Goal: Information Seeking & Learning: Learn about a topic

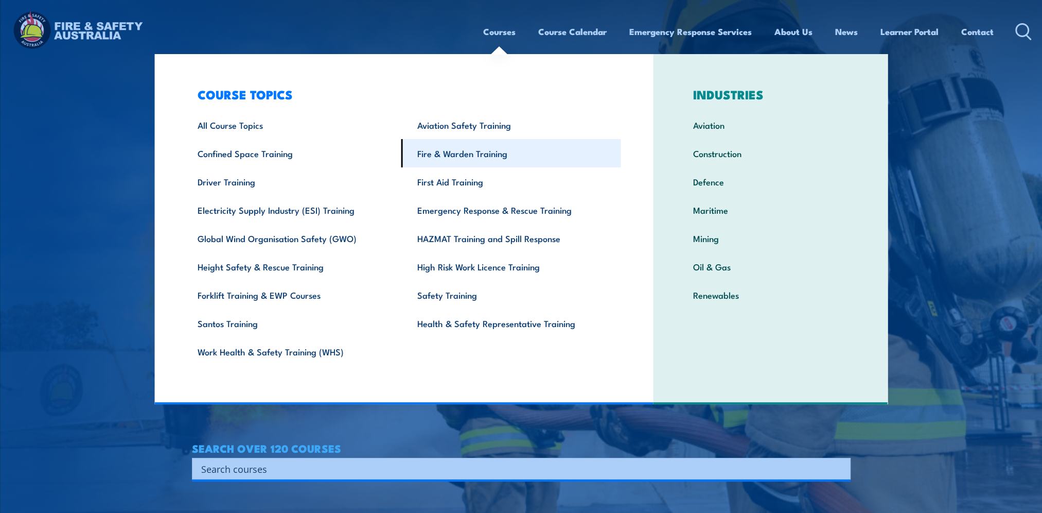
click at [479, 156] on link "Fire & Warden Training" at bounding box center [511, 153] width 220 height 28
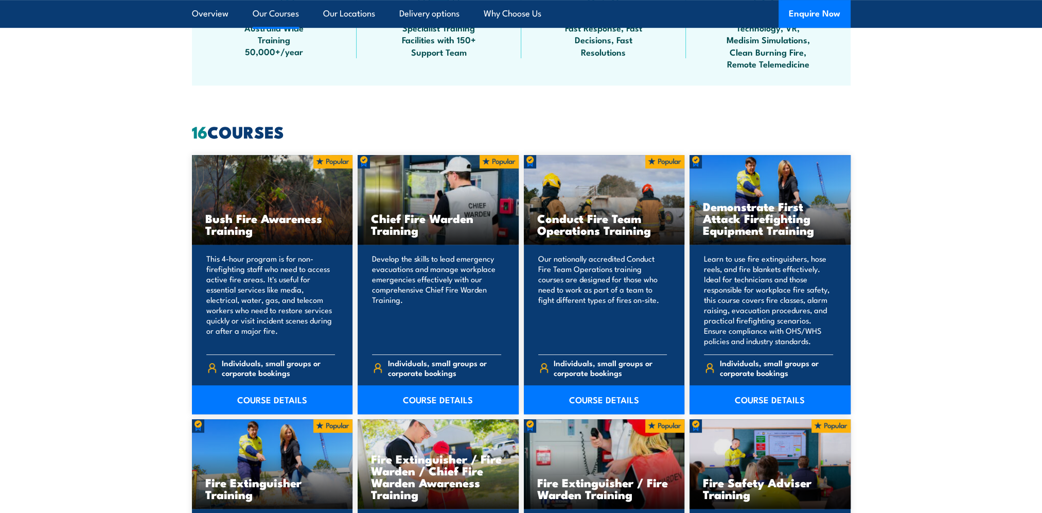
scroll to position [772, 0]
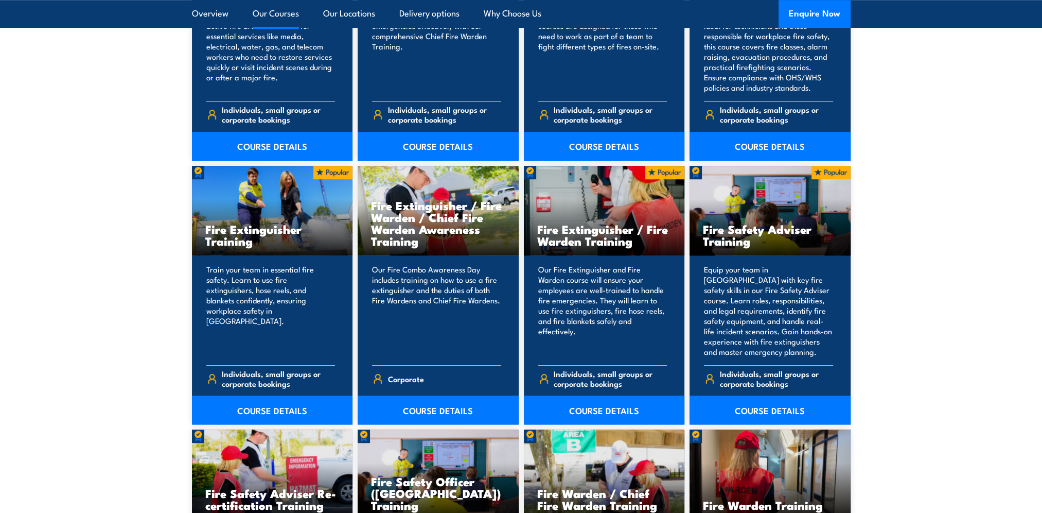
scroll to position [1029, 0]
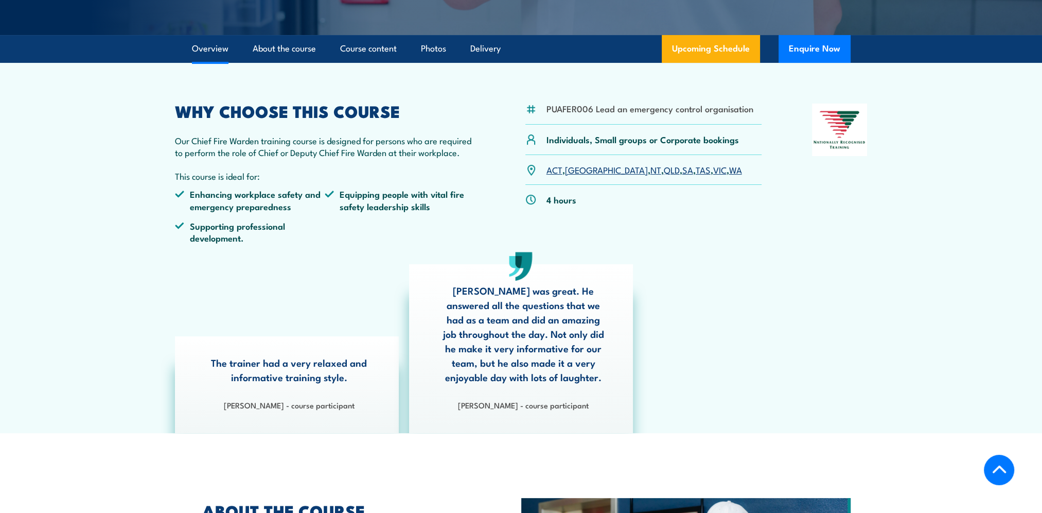
scroll to position [257, 0]
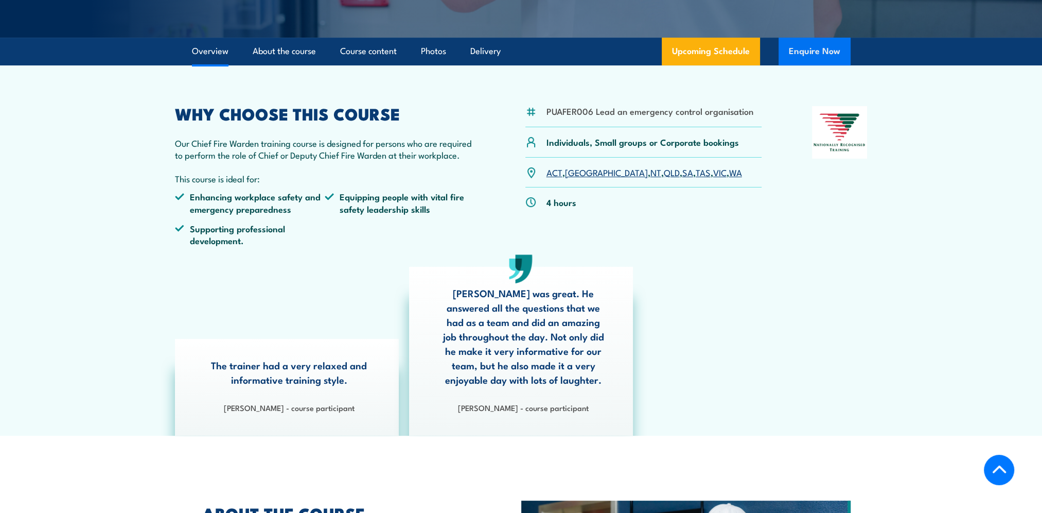
click at [793, 51] on button "Enquire Now" at bounding box center [815, 52] width 72 height 28
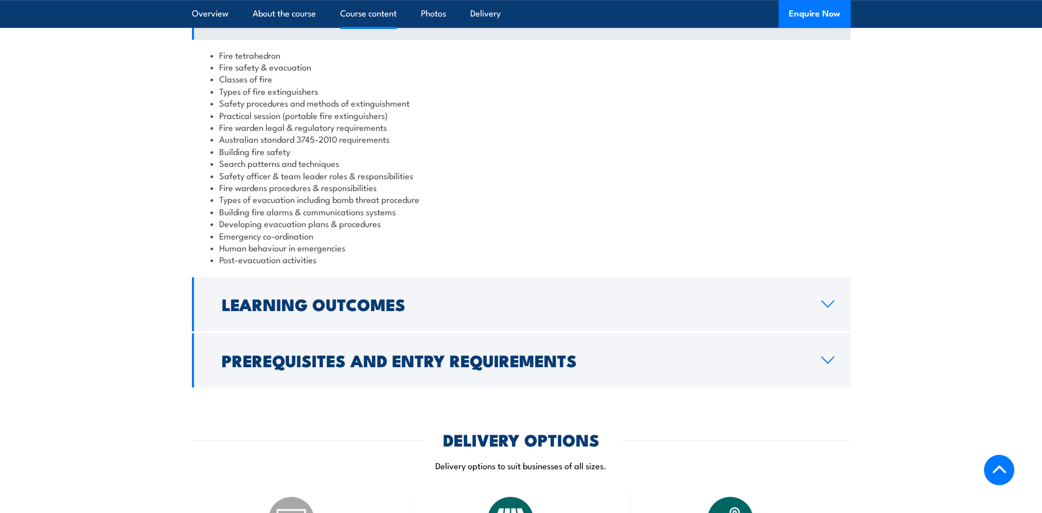
scroll to position [926, 0]
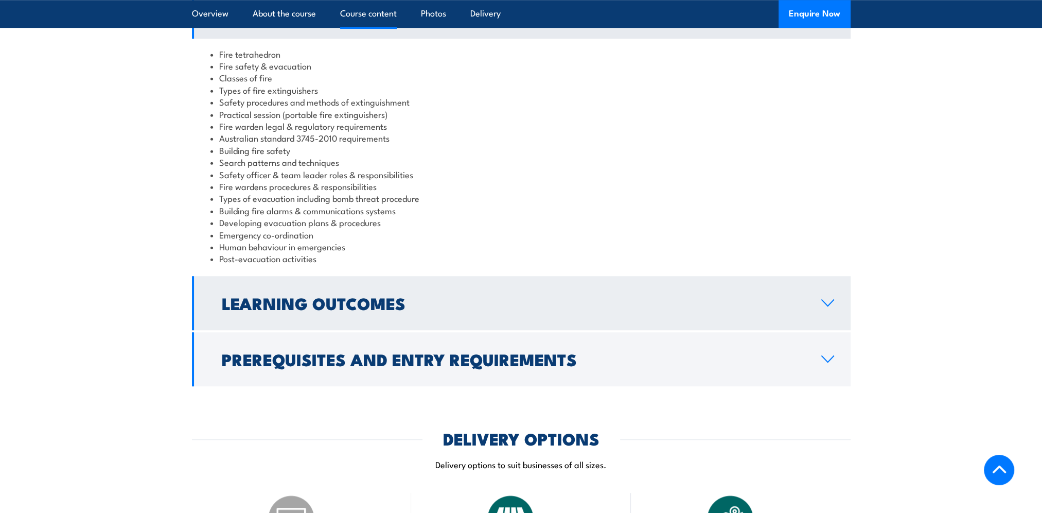
click at [826, 300] on icon at bounding box center [828, 303] width 12 height 6
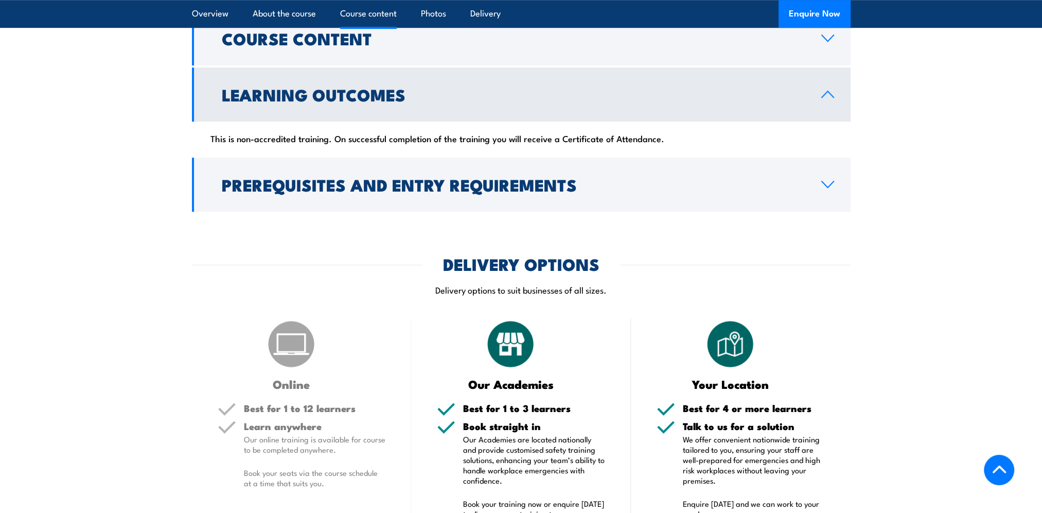
scroll to position [875, 0]
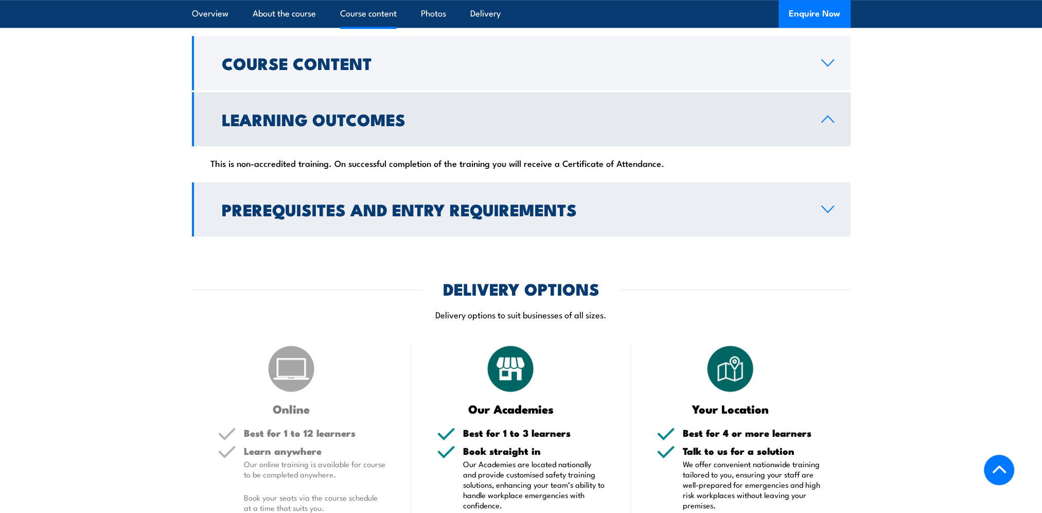
click at [834, 182] on link "Prerequisites and Entry Requirements" at bounding box center [521, 209] width 659 height 54
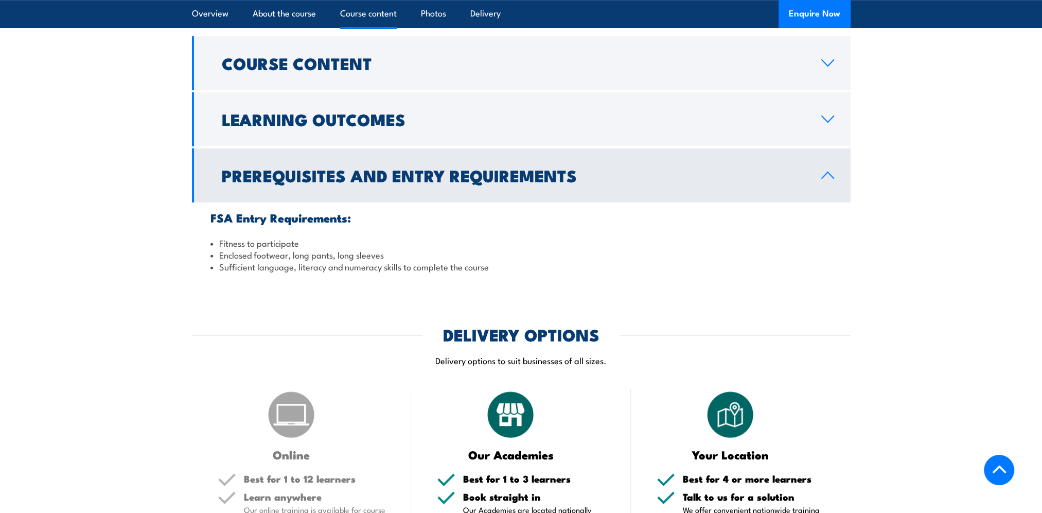
click at [829, 153] on link "Prerequisites and Entry Requirements" at bounding box center [521, 175] width 659 height 54
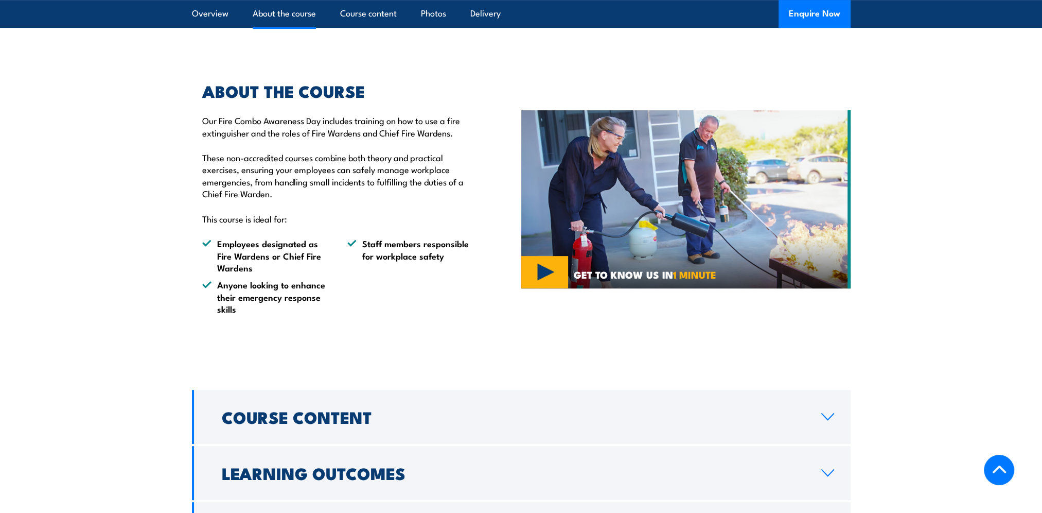
scroll to position [515, 0]
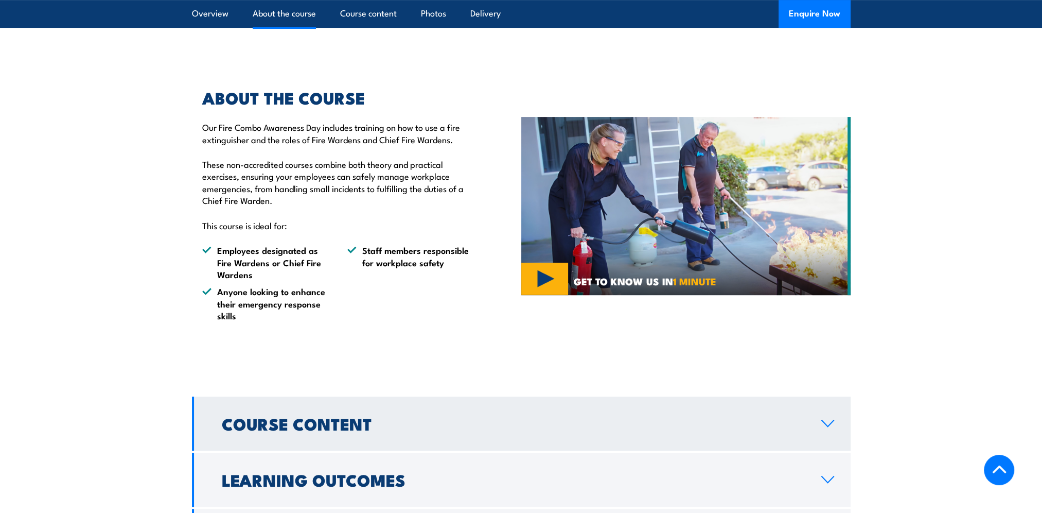
click at [807, 397] on link "Course Content" at bounding box center [521, 423] width 659 height 54
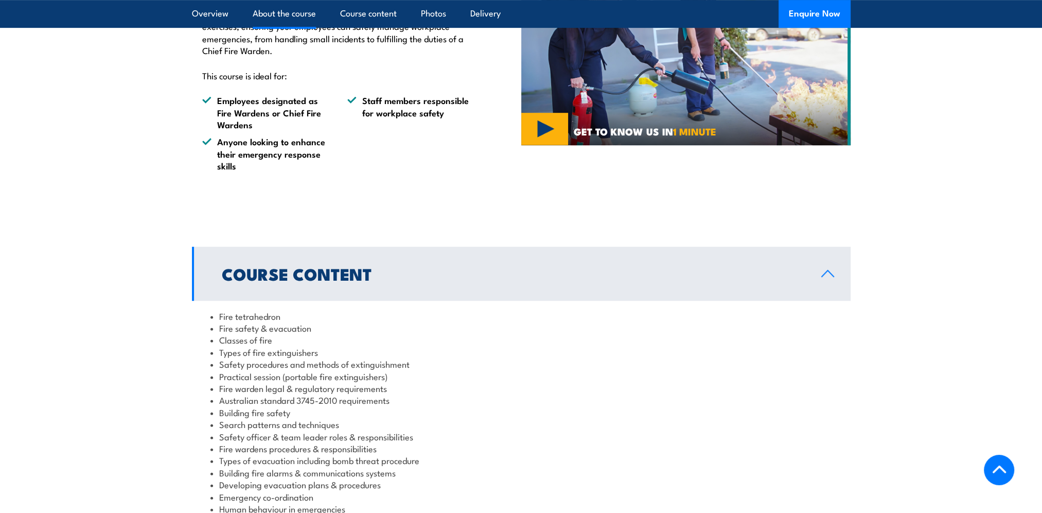
scroll to position [669, 0]
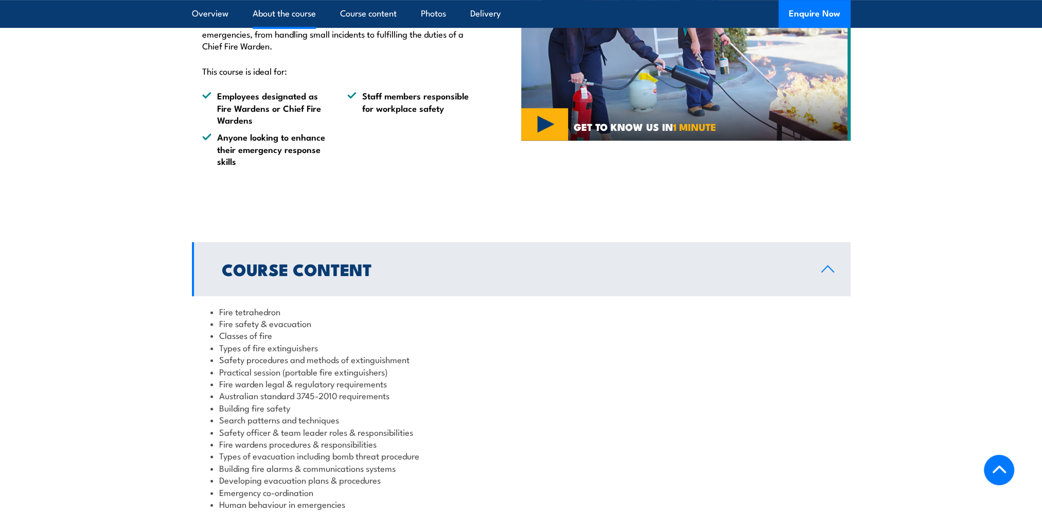
click at [821, 242] on link "Course Content" at bounding box center [521, 269] width 659 height 54
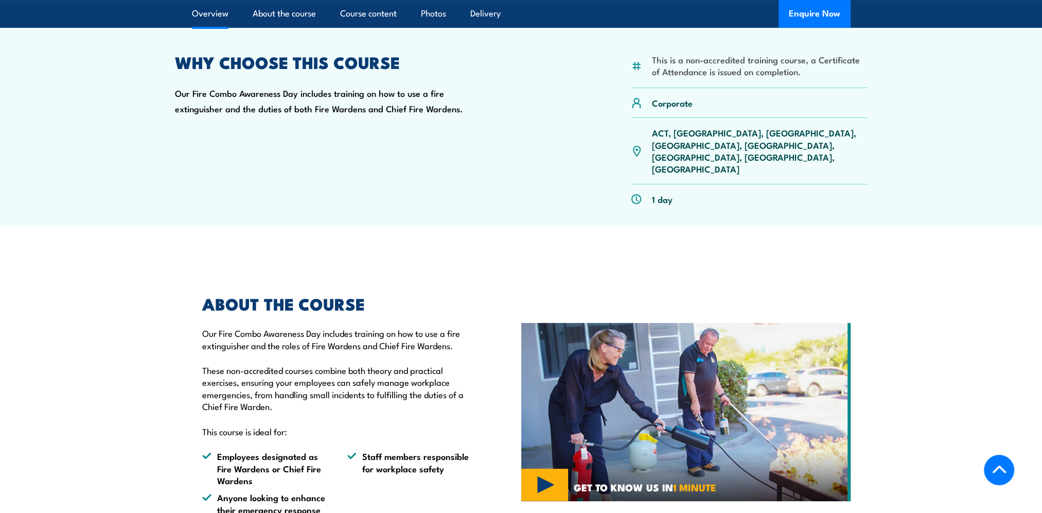
scroll to position [0, 0]
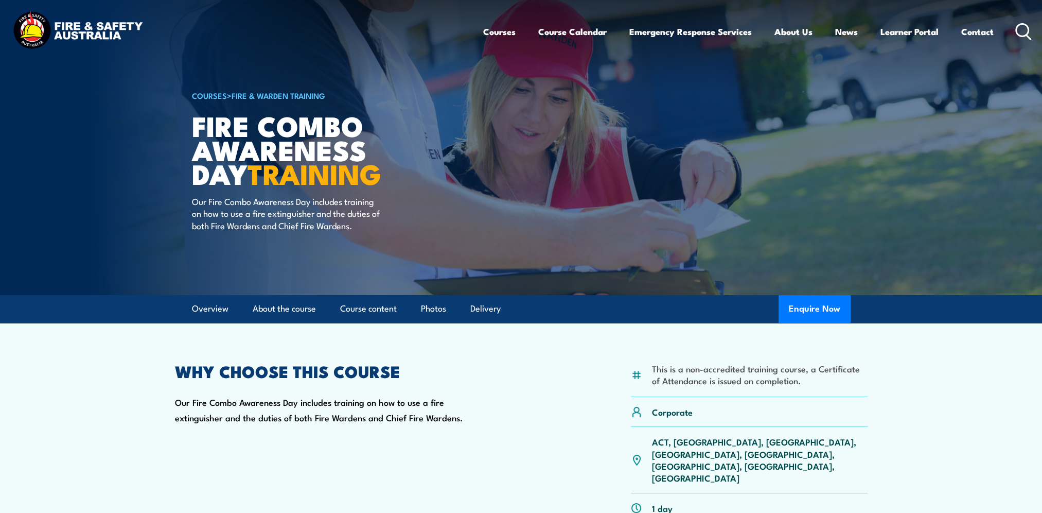
click at [301, 206] on p "Our Fire Combo Awareness Day includes training on how to use a fire extinguishe…" at bounding box center [286, 213] width 188 height 36
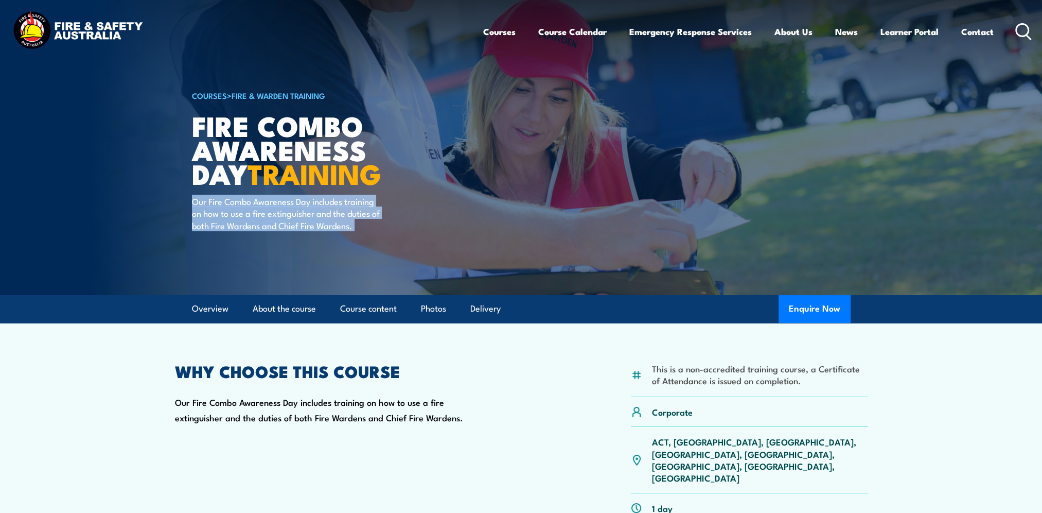
click at [301, 206] on p "Our Fire Combo Awareness Day includes training on how to use a fire extinguishe…" at bounding box center [286, 213] width 188 height 36
drag, startPoint x: 301, startPoint y: 206, endPoint x: 288, endPoint y: 217, distance: 16.8
click at [288, 217] on p "Our Fire Combo Awareness Day includes training on how to use a fire extinguishe…" at bounding box center [286, 213] width 188 height 36
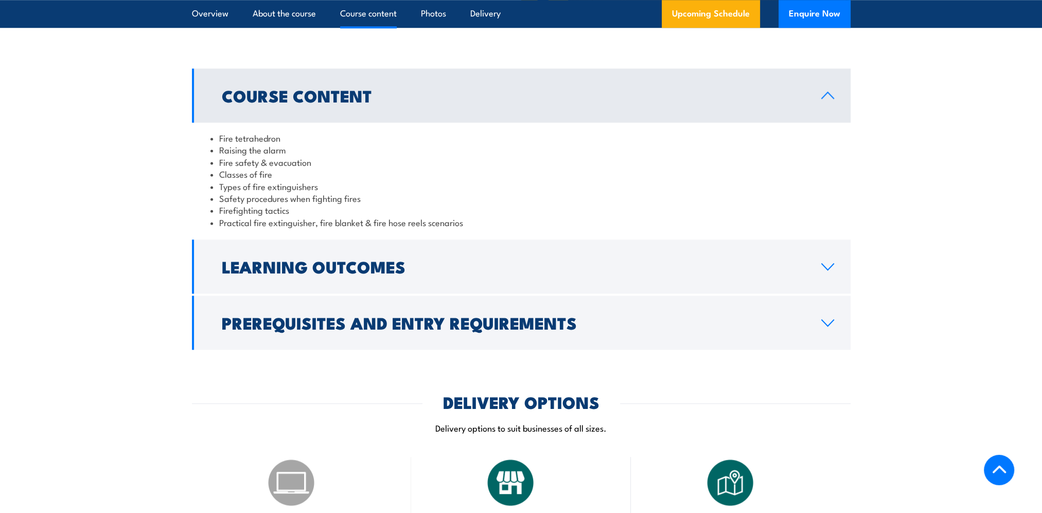
scroll to position [1081, 0]
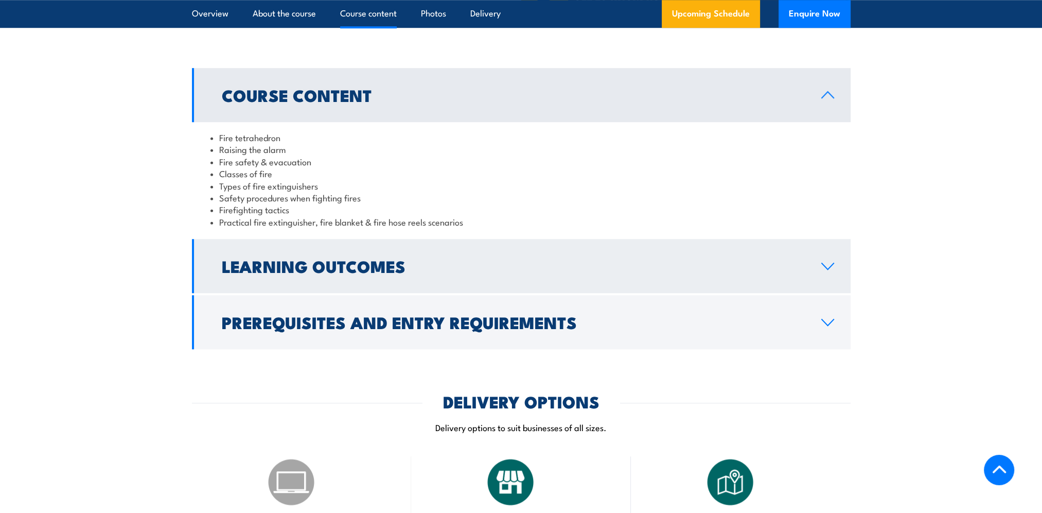
click at [439, 260] on h2 "Learning Outcomes" at bounding box center [513, 265] width 583 height 14
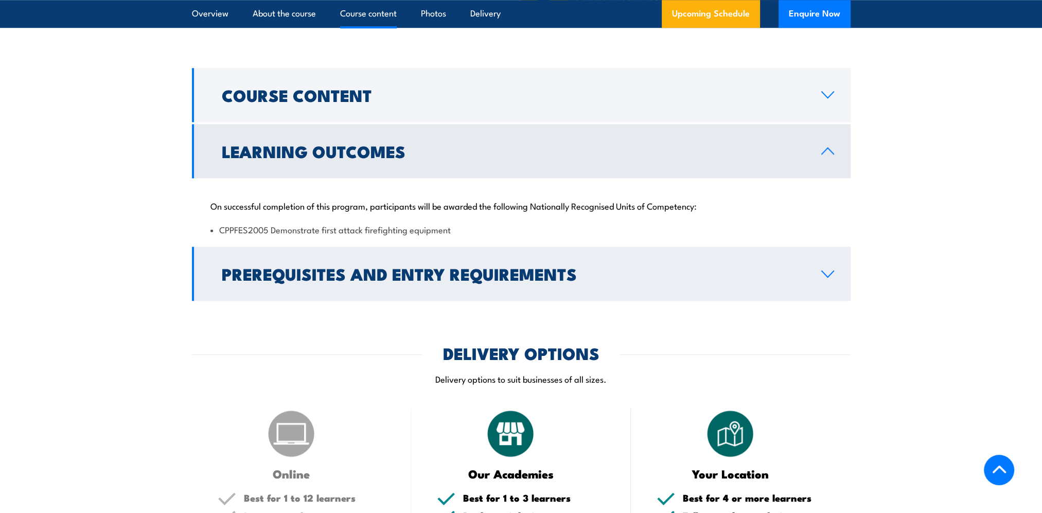
click at [586, 266] on h2 "Prerequisites and Entry Requirements" at bounding box center [513, 273] width 583 height 14
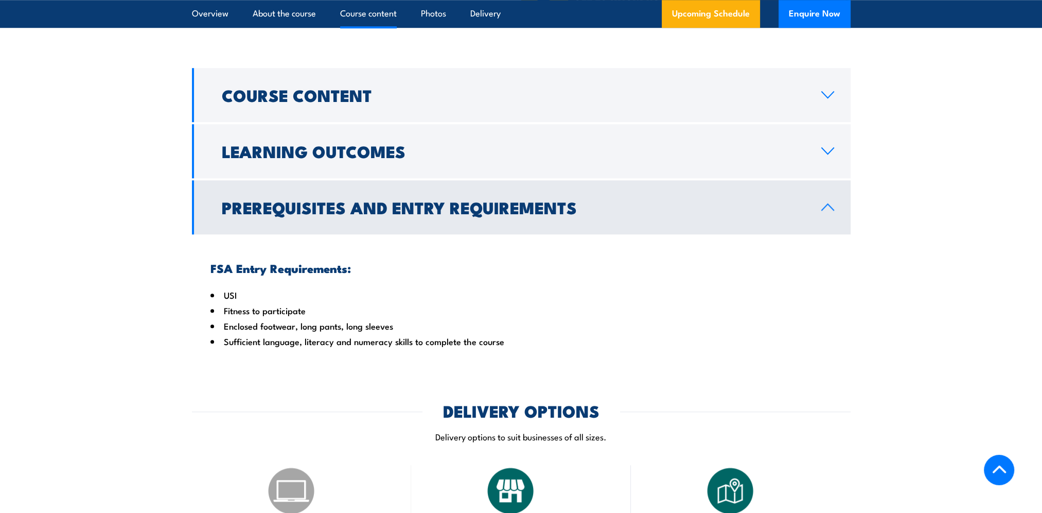
click at [585, 200] on h2 "Prerequisites and Entry Requirements" at bounding box center [513, 207] width 583 height 14
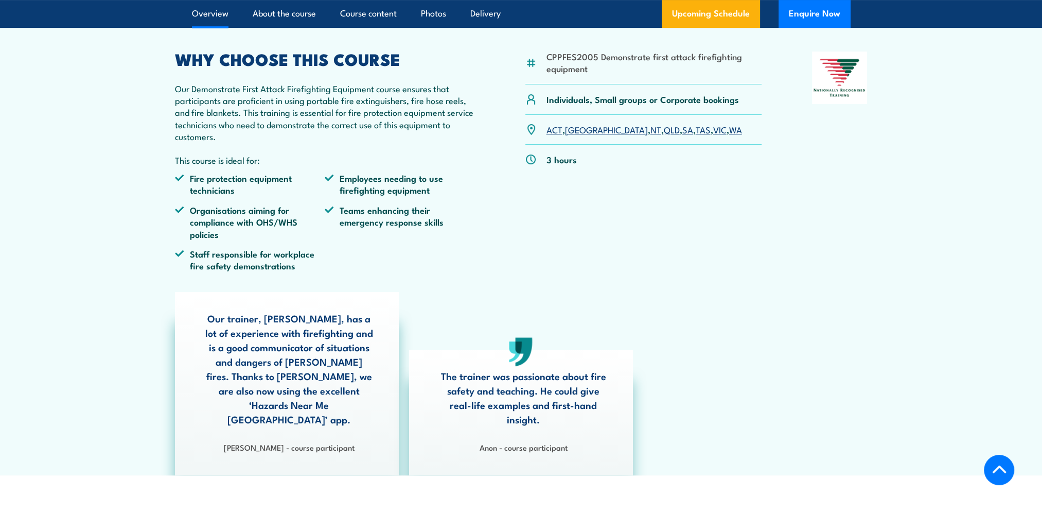
scroll to position [360, 0]
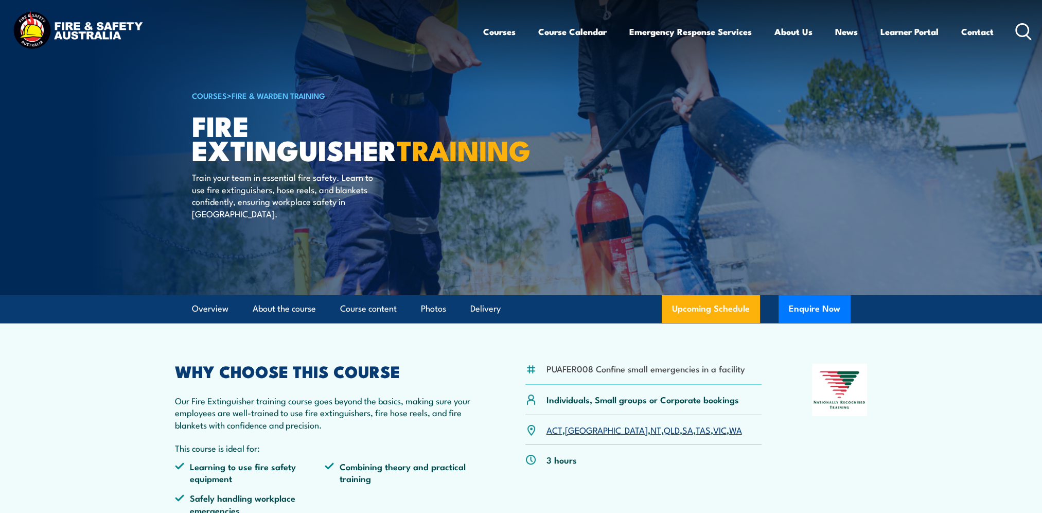
click at [159, 384] on section "PUAFER008 Confine small emergencies in a facility Individuals, Small groups or …" at bounding box center [521, 506] width 1042 height 367
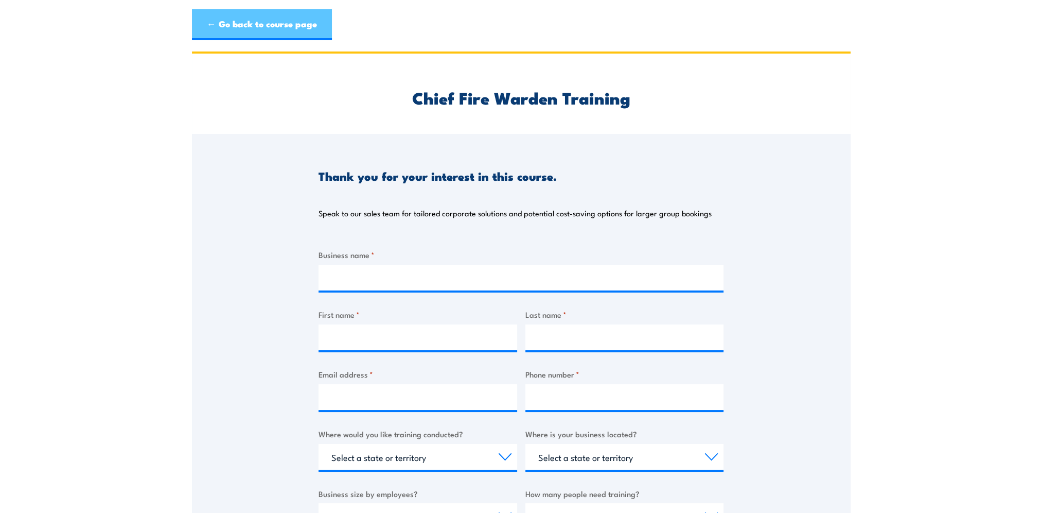
click at [243, 9] on link "← Go back to course page" at bounding box center [262, 24] width 140 height 31
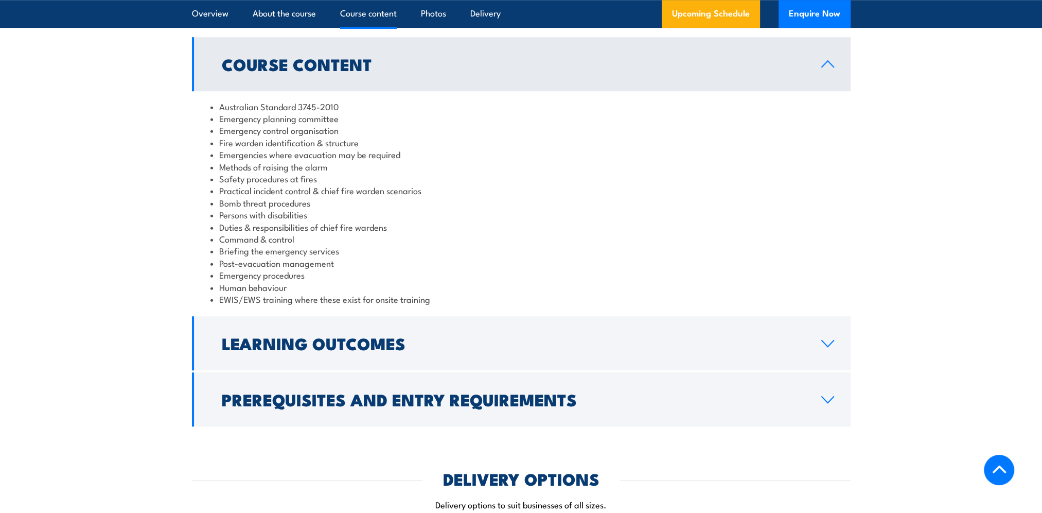
scroll to position [960, 0]
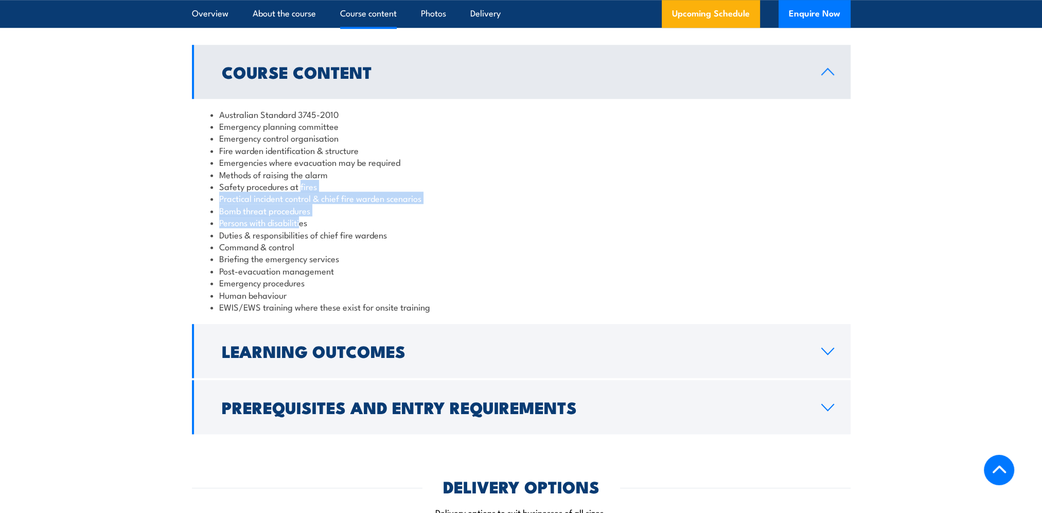
drag, startPoint x: 301, startPoint y: 187, endPoint x: 301, endPoint y: 224, distance: 37.6
click at [301, 224] on ul "Australian Standard 3745-2010 Emergency planning committee Emergency control or…" at bounding box center [522, 210] width 622 height 205
drag, startPoint x: 301, startPoint y: 224, endPoint x: 307, endPoint y: 252, distance: 28.5
click at [307, 252] on li "Briefing the emergency services" at bounding box center [522, 258] width 622 height 12
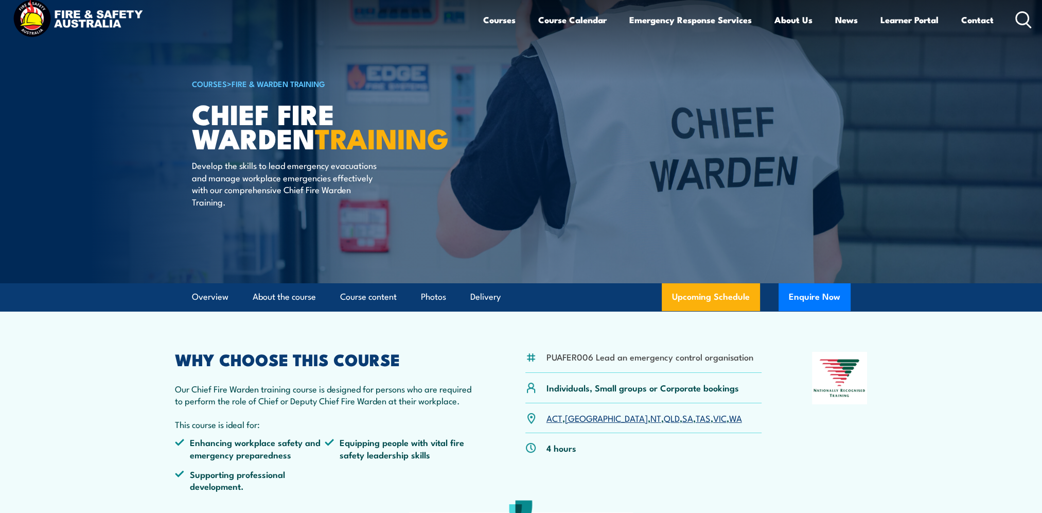
scroll to position [0, 0]
